Goal: Task Accomplishment & Management: Complete application form

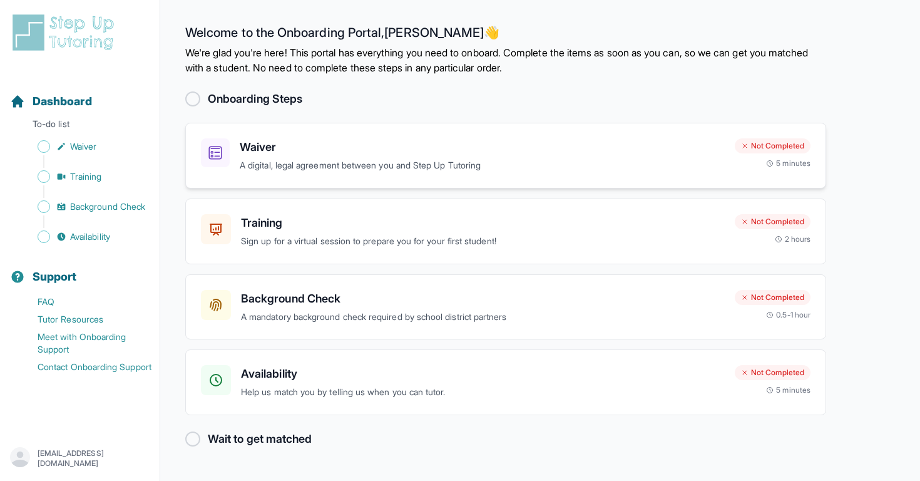
click at [548, 142] on h3 "Waiver" at bounding box center [482, 147] width 485 height 18
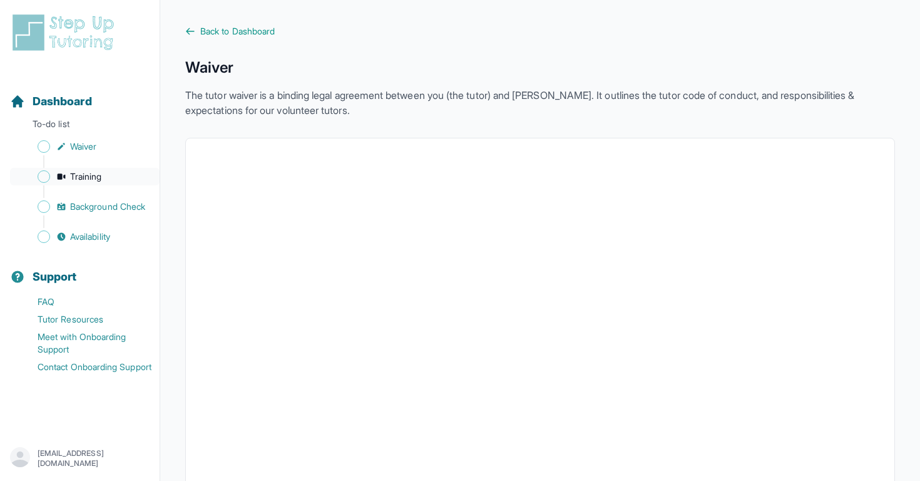
click at [83, 178] on span "Training" at bounding box center [86, 176] width 32 height 13
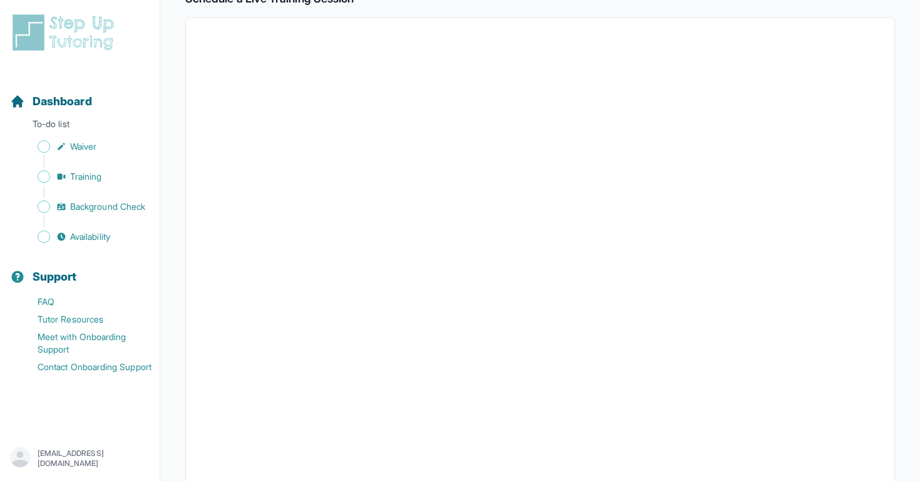
scroll to position [229, 0]
click at [100, 210] on span "Background Check" at bounding box center [107, 206] width 75 height 13
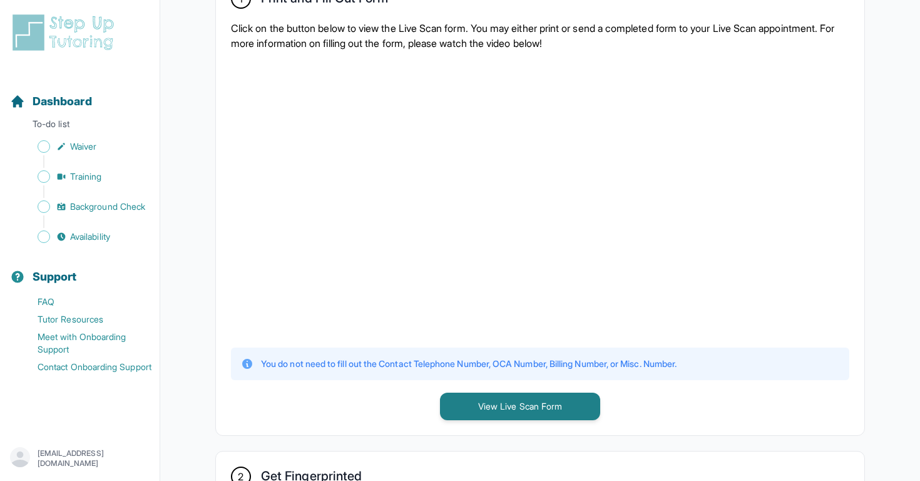
scroll to position [282, 0]
click at [489, 411] on button "View Live Scan Form" at bounding box center [520, 406] width 160 height 28
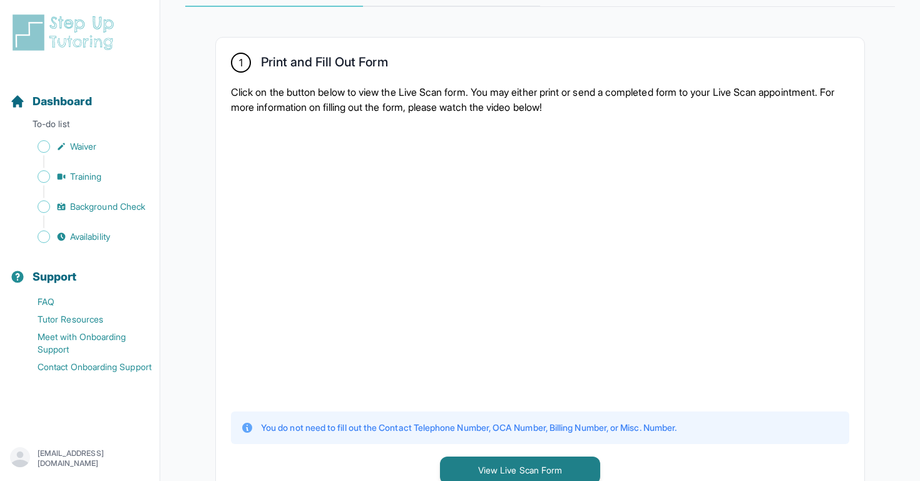
scroll to position [184, 0]
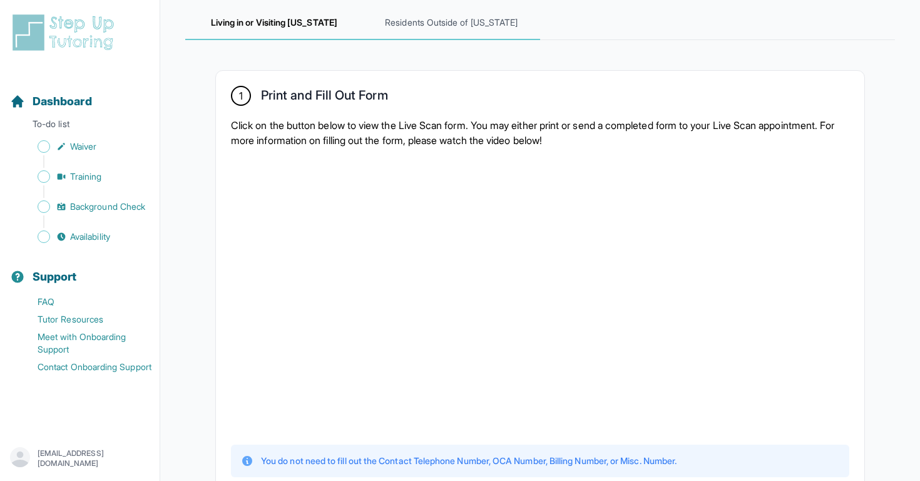
click at [445, 17] on span "Residents Outside of California" at bounding box center [452, 23] width 178 height 34
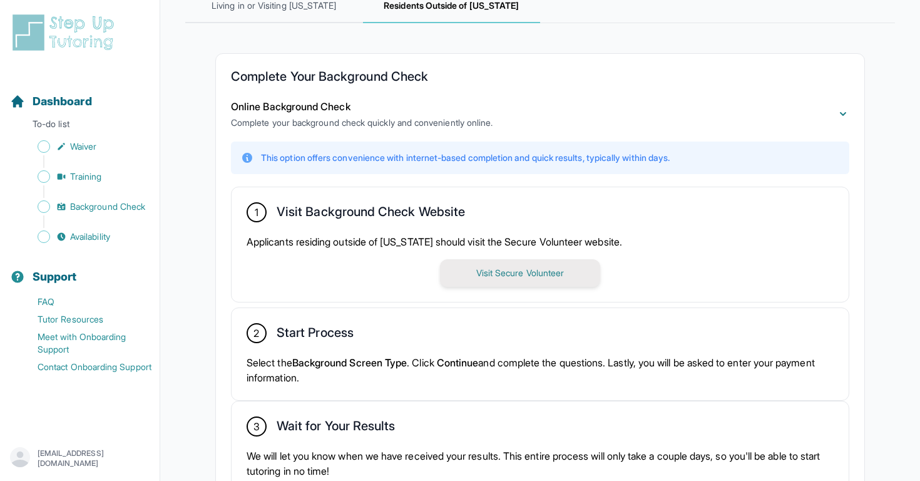
scroll to position [203, 0]
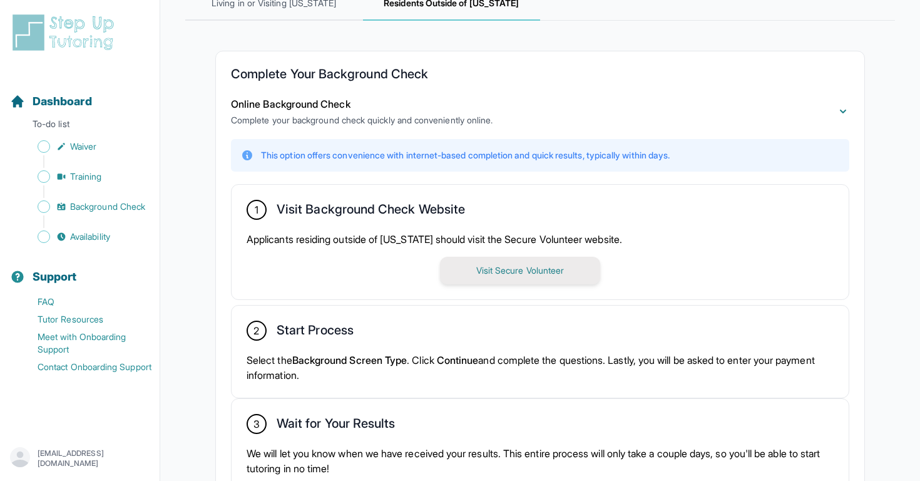
click at [584, 272] on button "Visit Secure Volunteer" at bounding box center [520, 271] width 160 height 28
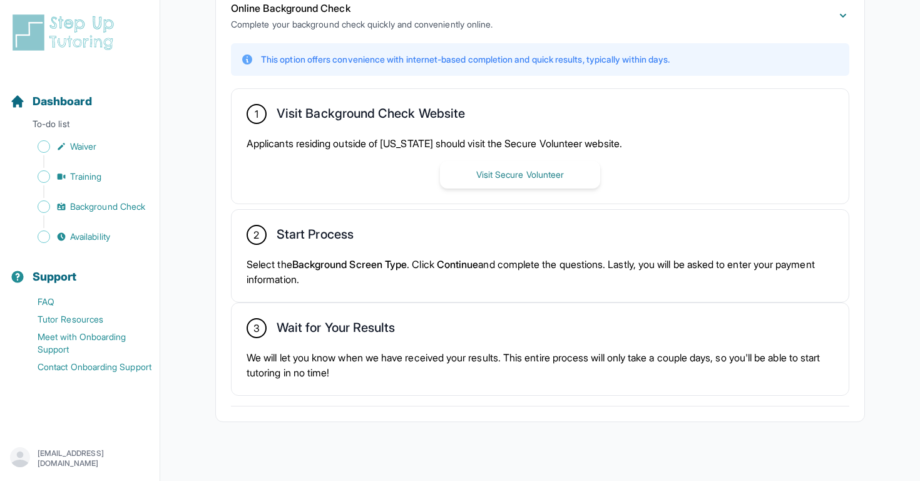
scroll to position [314, 0]
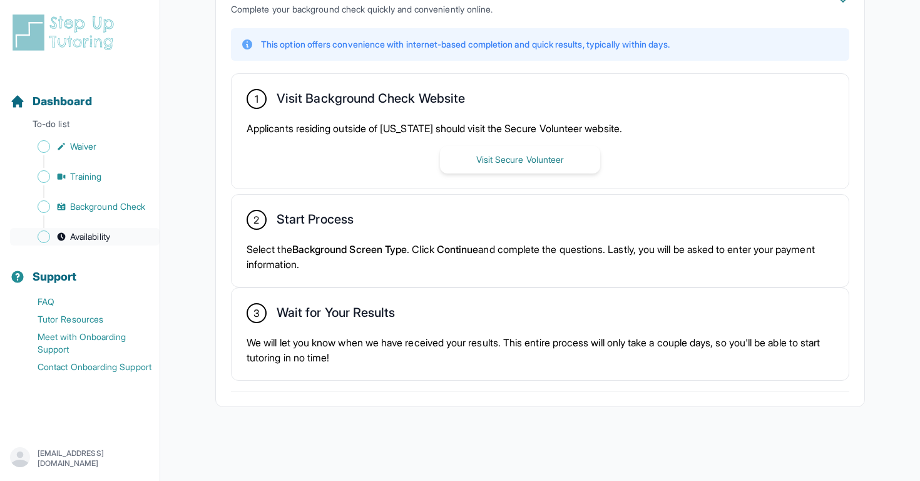
click at [95, 240] on span "Availability" at bounding box center [90, 236] width 40 height 13
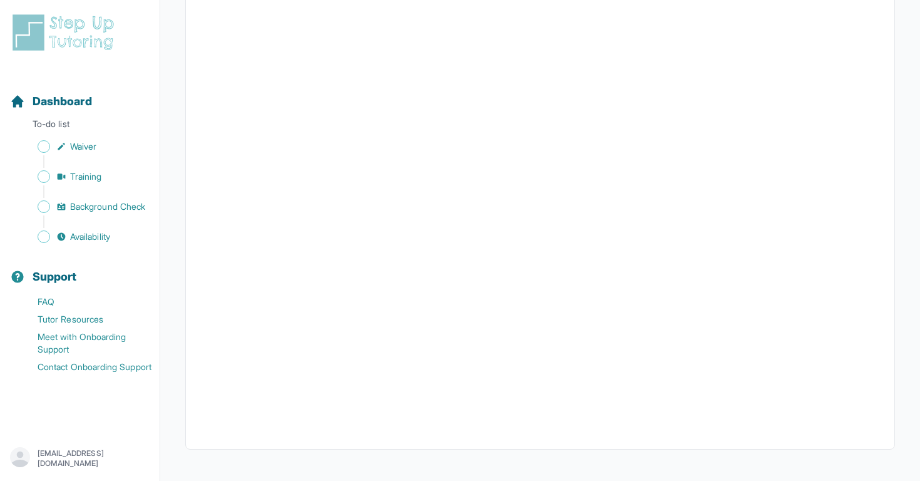
scroll to position [247, 0]
click at [59, 106] on span "Dashboard" at bounding box center [62, 102] width 59 height 18
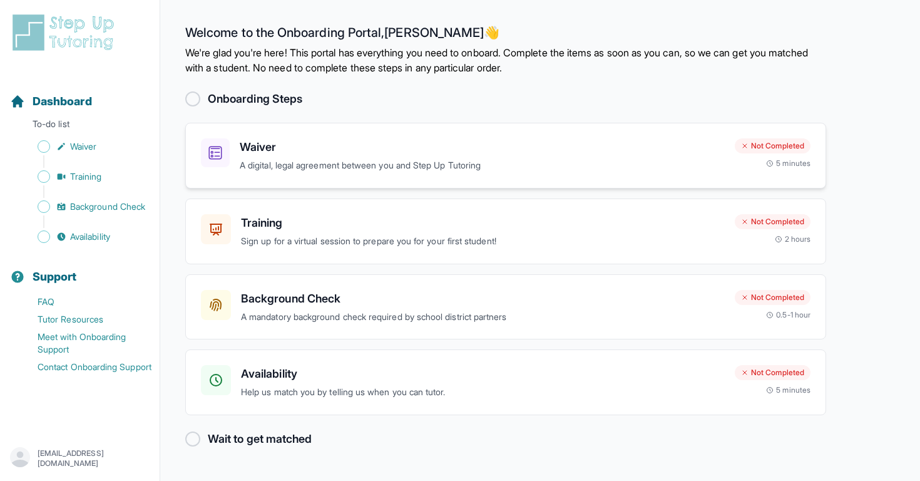
click at [537, 161] on p "A digital, legal agreement between you and Step Up Tutoring" at bounding box center [482, 165] width 485 height 14
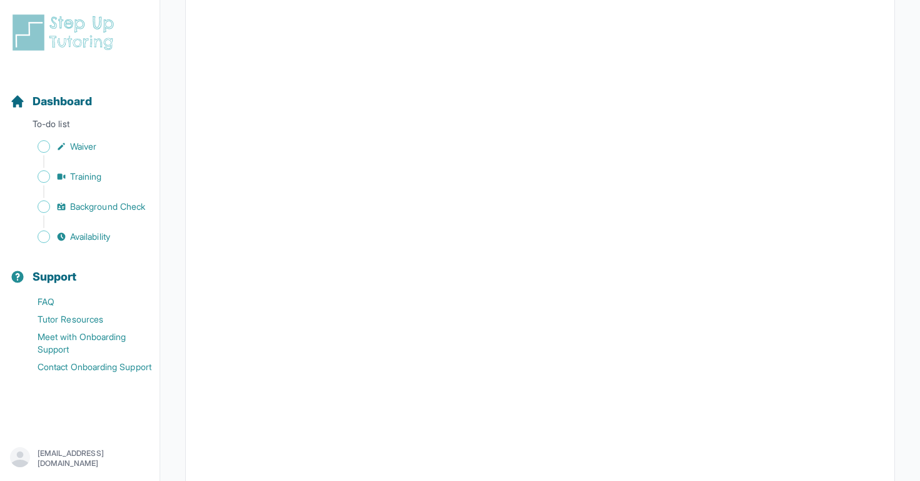
scroll to position [1739, 0]
click at [74, 94] on span "Dashboard" at bounding box center [62, 102] width 59 height 18
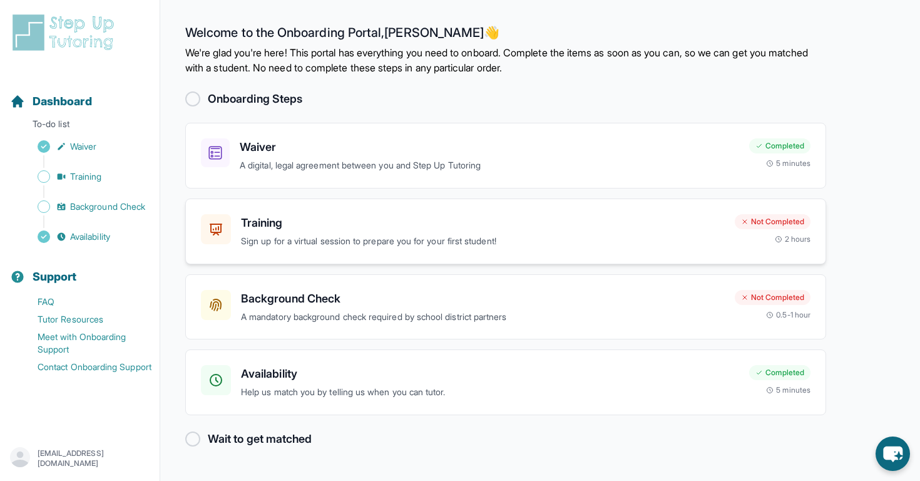
click at [447, 233] on div "Training Sign up for a virtual session to prepare you for your first student!" at bounding box center [483, 231] width 484 height 34
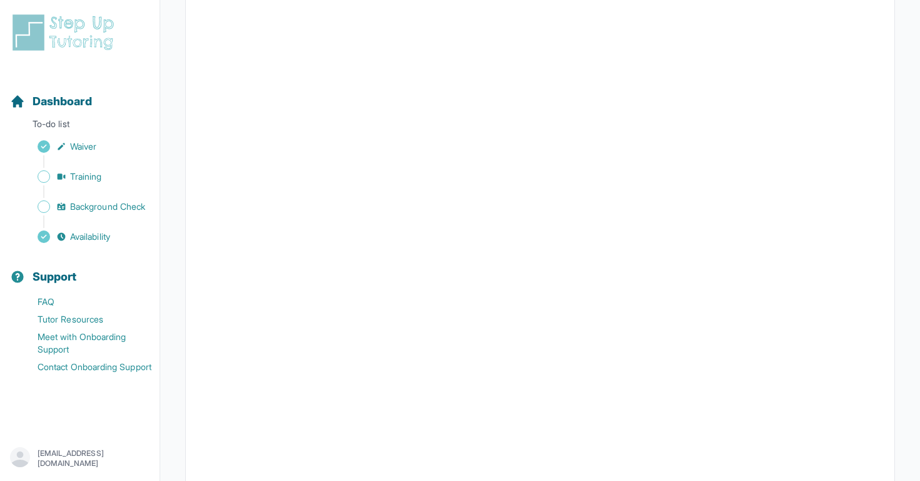
scroll to position [280, 0]
click at [53, 98] on span "Dashboard" at bounding box center [62, 102] width 59 height 18
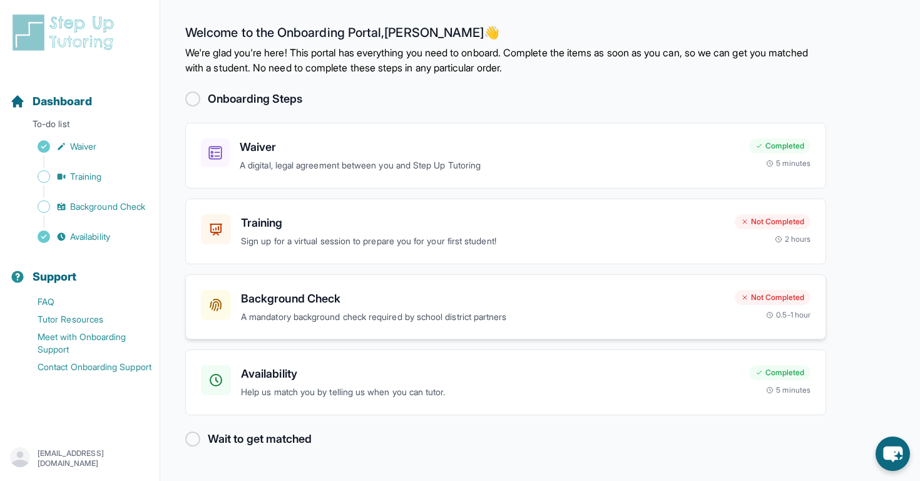
click at [644, 317] on p "A mandatory background check required by school district partners" at bounding box center [483, 317] width 484 height 14
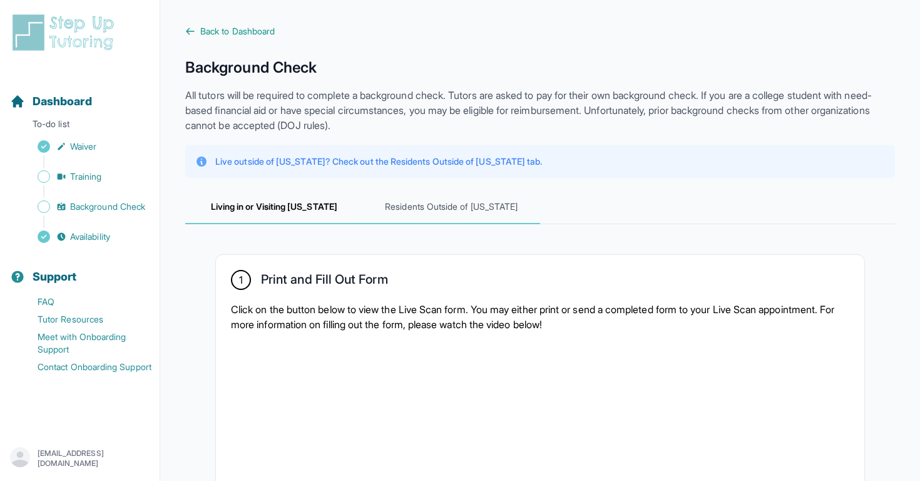
click at [476, 206] on span "Residents Outside of California" at bounding box center [452, 207] width 178 height 34
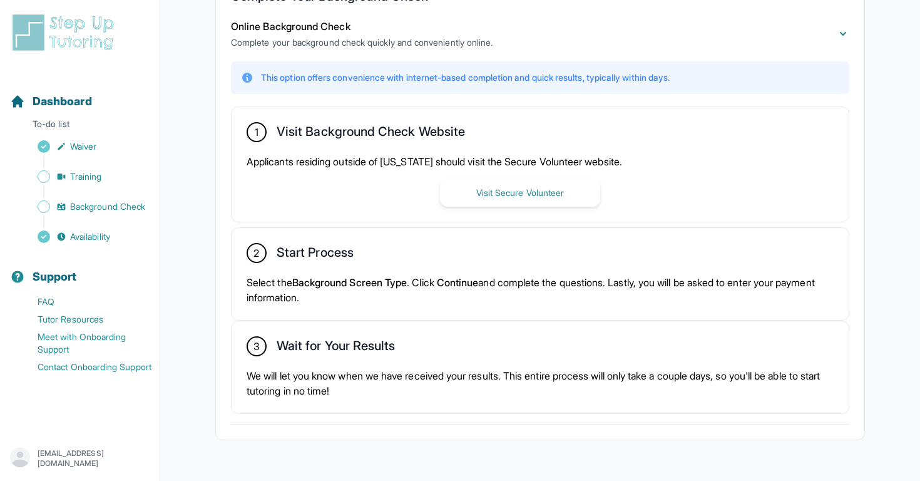
scroll to position [280, 0]
